Goal: Navigation & Orientation: Find specific page/section

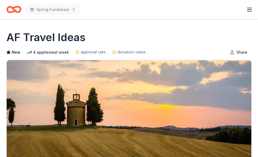
scroll to position [122, 0]
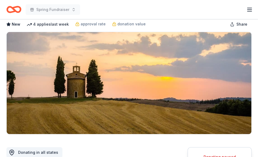
scroll to position [0, 0]
